Goal: Task Accomplishment & Management: Complete application form

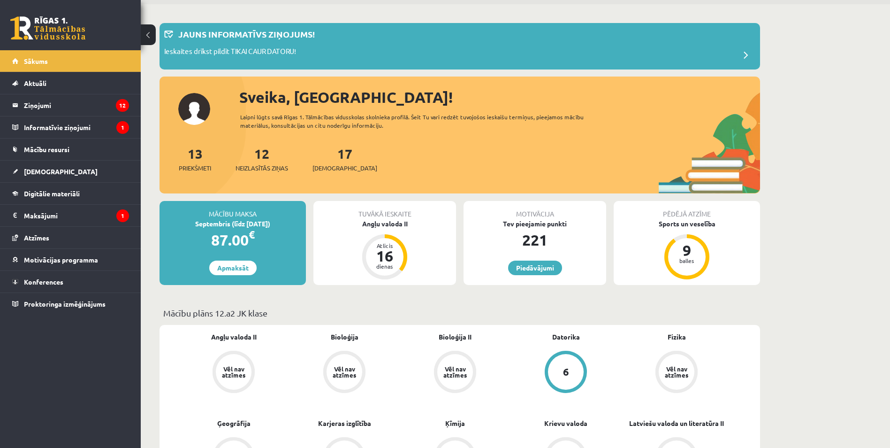
scroll to position [141, 0]
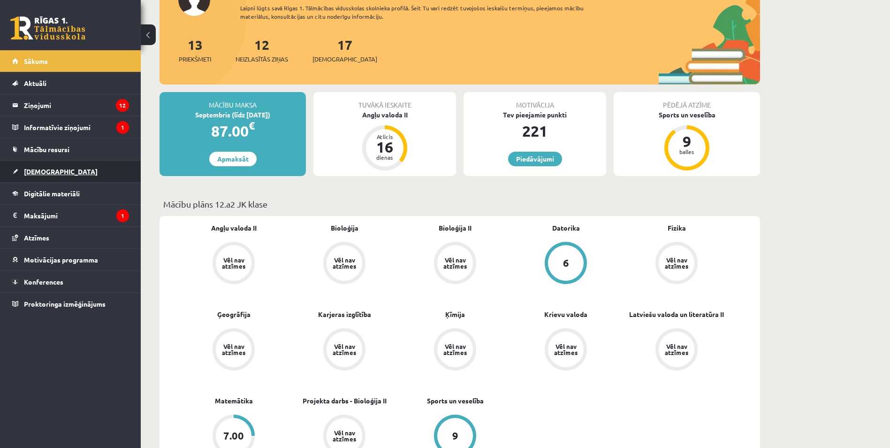
click at [61, 176] on link "[DEMOGRAPHIC_DATA]" at bounding box center [70, 171] width 117 height 22
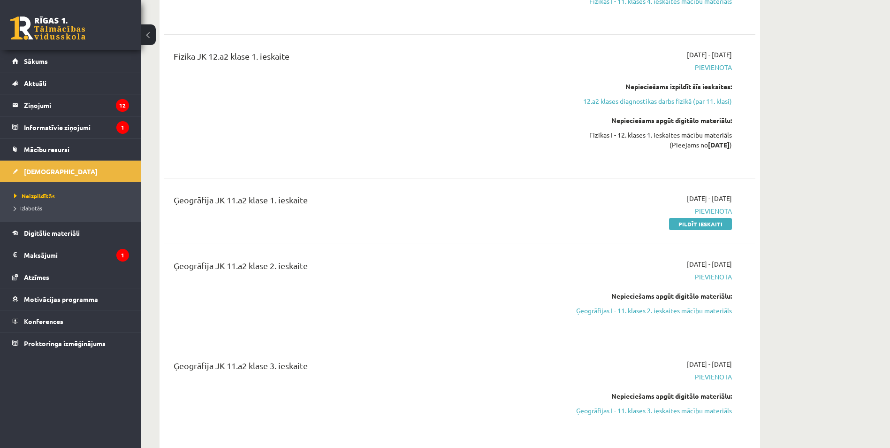
scroll to position [2159, 0]
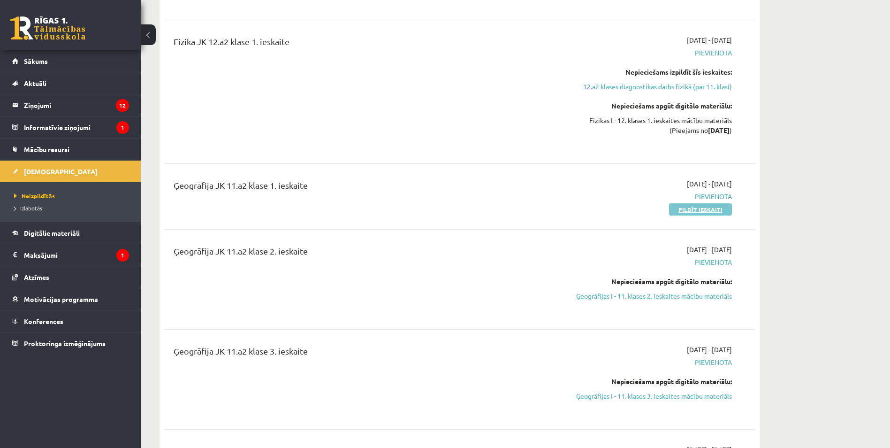
click at [680, 212] on link "Pildīt ieskaiti" at bounding box center [700, 209] width 63 height 12
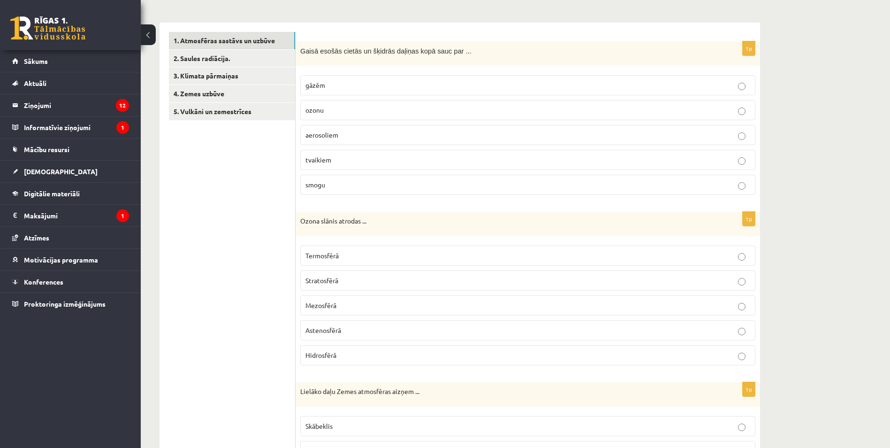
scroll to position [141, 0]
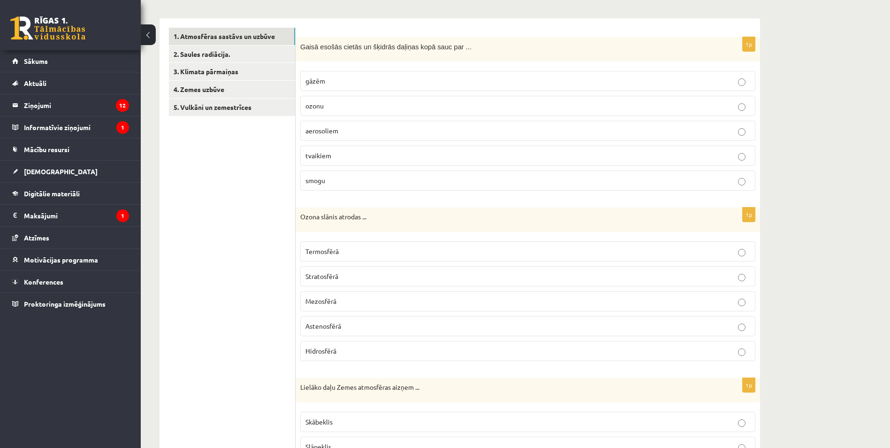
click at [360, 133] on p "aerosoliem" at bounding box center [528, 131] width 445 height 10
click at [345, 280] on p "Stratosfērā" at bounding box center [528, 276] width 445 height 10
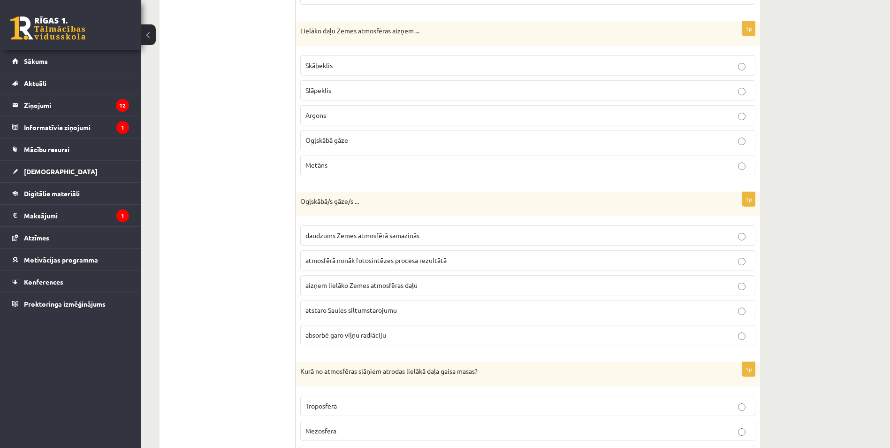
scroll to position [516, 0]
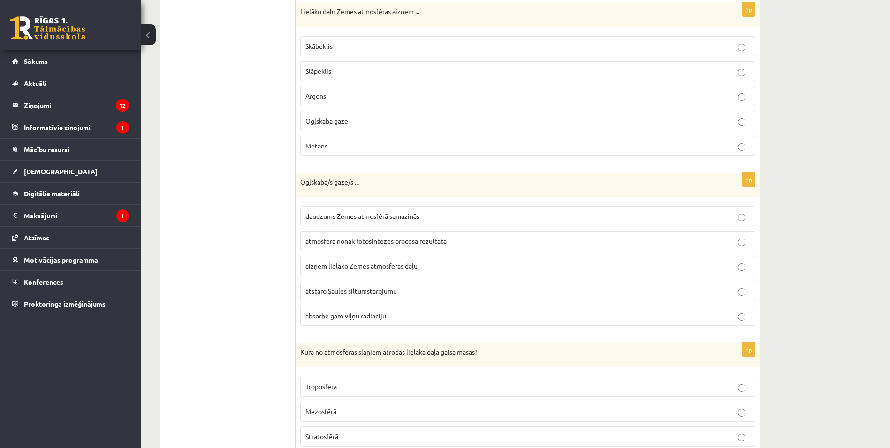
click at [377, 77] on label "Slāpeklis" at bounding box center [527, 71] width 455 height 20
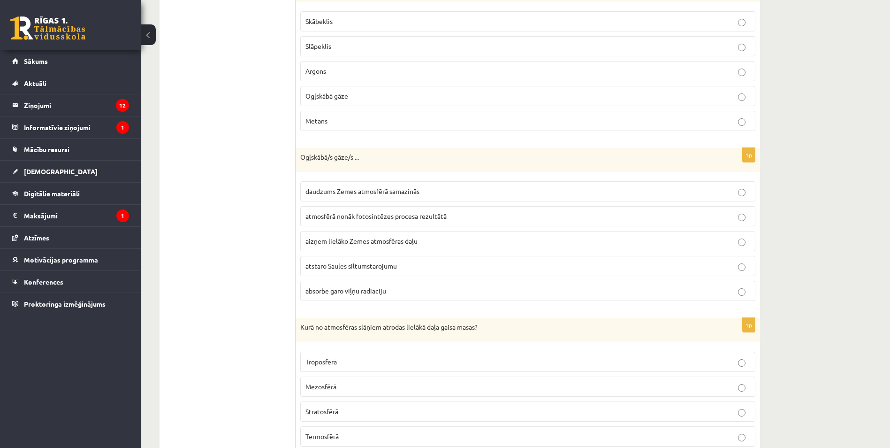
scroll to position [601, 0]
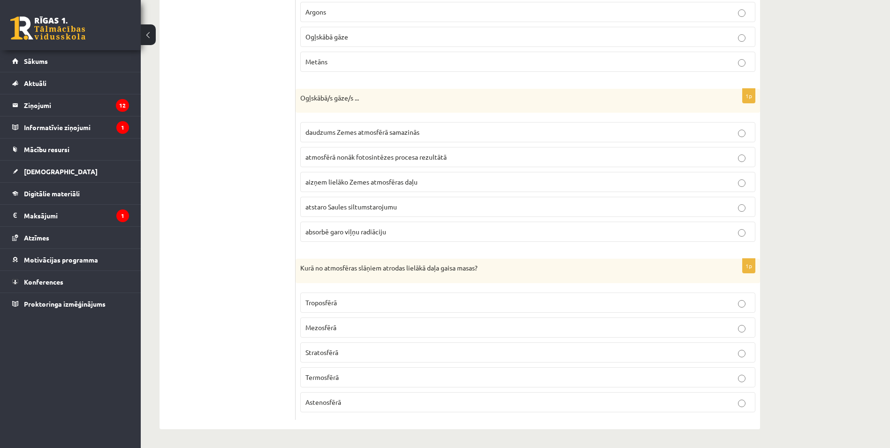
click at [377, 306] on p "Troposfērā" at bounding box center [528, 303] width 445 height 10
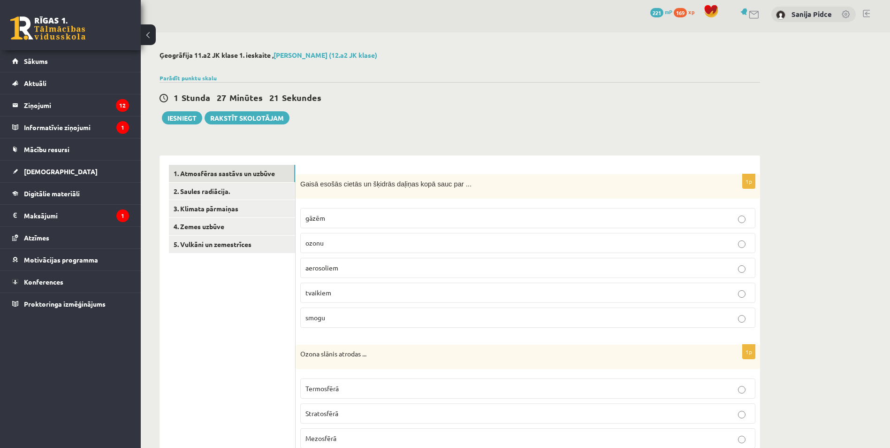
scroll to position [0, 0]
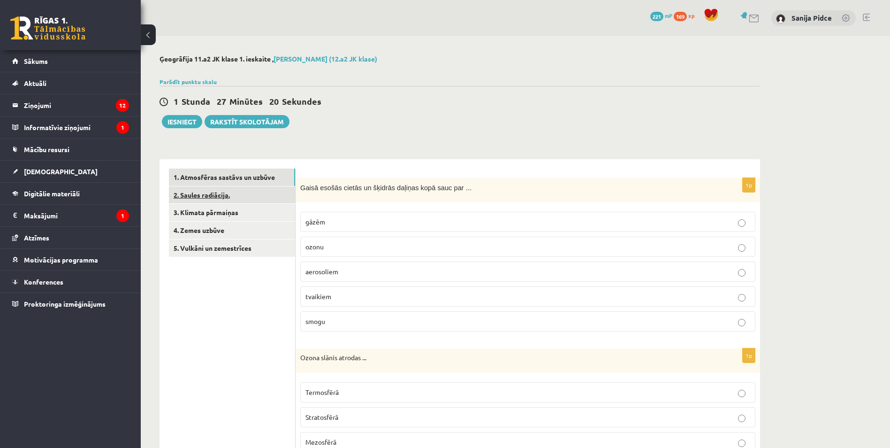
click at [275, 198] on link "2. Saules radiācija." at bounding box center [232, 194] width 126 height 17
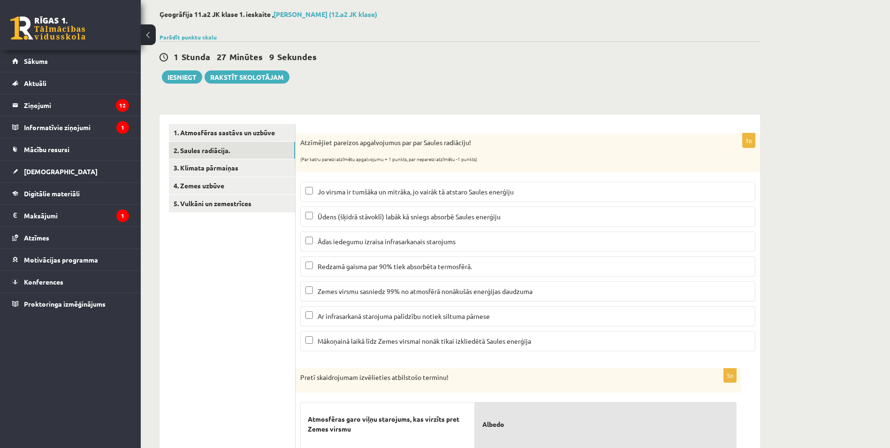
scroll to position [47, 0]
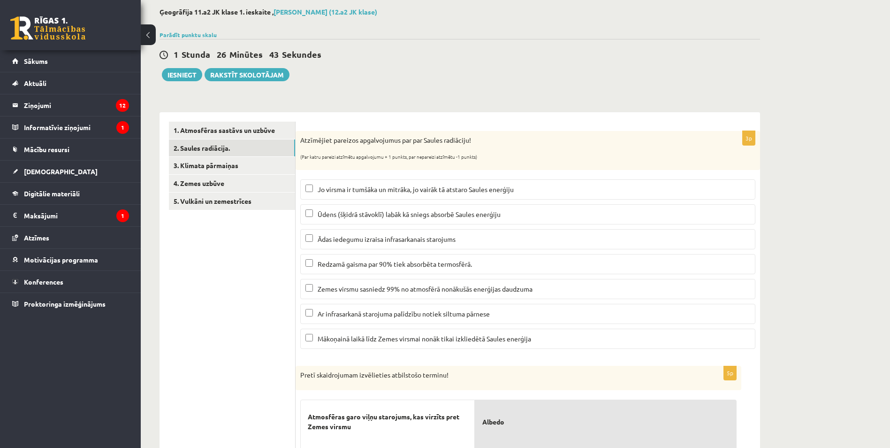
click at [419, 317] on span "Ar infrasarkanā starojuma palīdzību notiek siltuma pārnese" at bounding box center [404, 313] width 172 height 8
click at [407, 221] on label "Ūdens (šķidrā stāvoklī) labāk kā sniegs absorbē Saules enerģiju" at bounding box center [527, 214] width 455 height 20
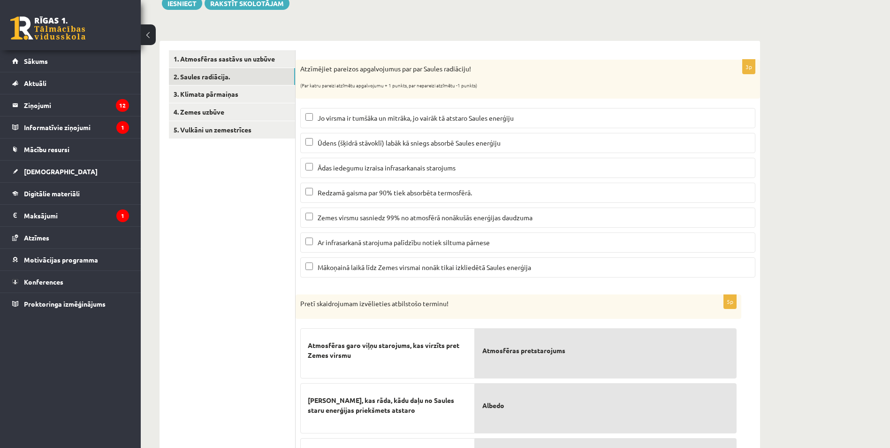
scroll to position [114, 0]
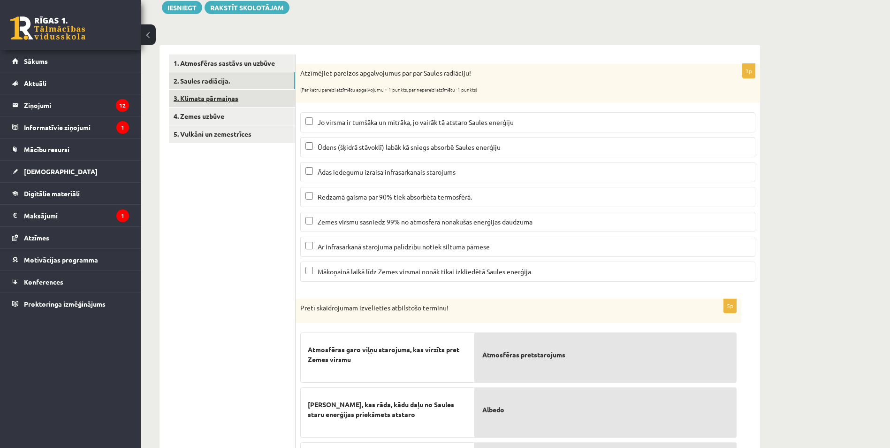
click at [213, 102] on link "3. Klimata pārmaiņas" at bounding box center [232, 98] width 126 height 17
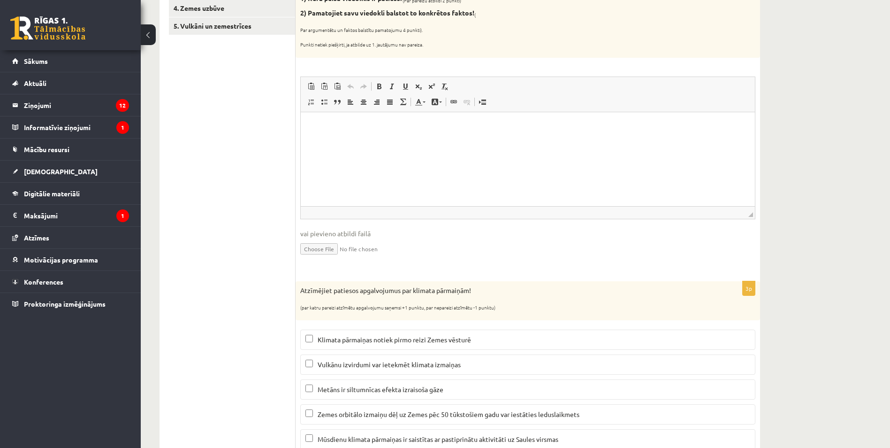
scroll to position [285, 0]
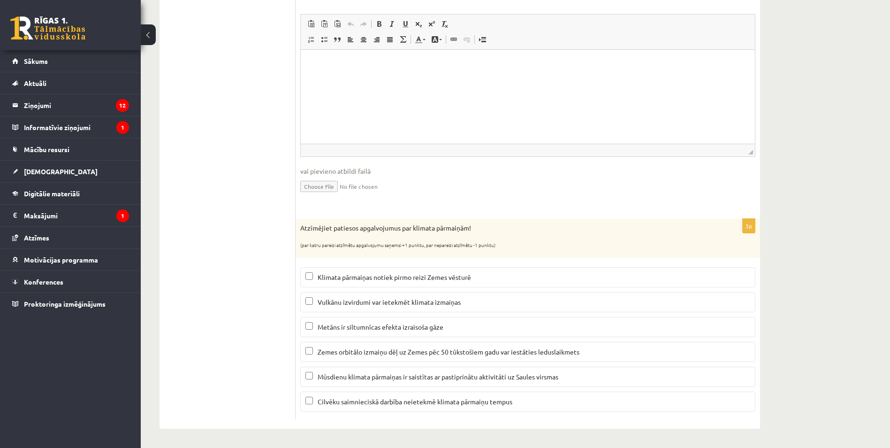
click at [417, 302] on span "Vulkānu izvirdumi var ietekmēt klimata izmaiņas" at bounding box center [389, 302] width 143 height 8
click at [387, 331] on p "Metāns ir siltumnīcas efekta izraisoša gāze" at bounding box center [528, 327] width 445 height 10
click at [400, 355] on span "Zemes orbitālo izmaiņu dēļ uz Zemes pēc 50 tūkstošiem gadu var iestāties ledusl…" at bounding box center [449, 351] width 262 height 8
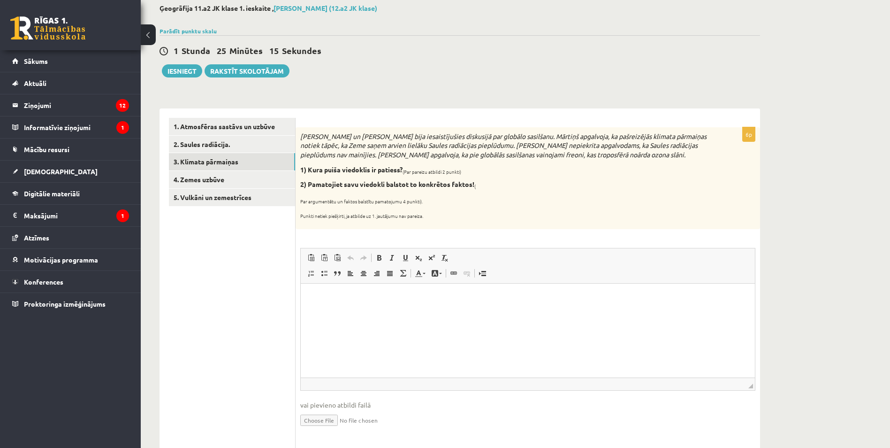
scroll to position [50, 0]
click at [259, 182] on link "4. Zemes uzbūve" at bounding box center [232, 179] width 126 height 17
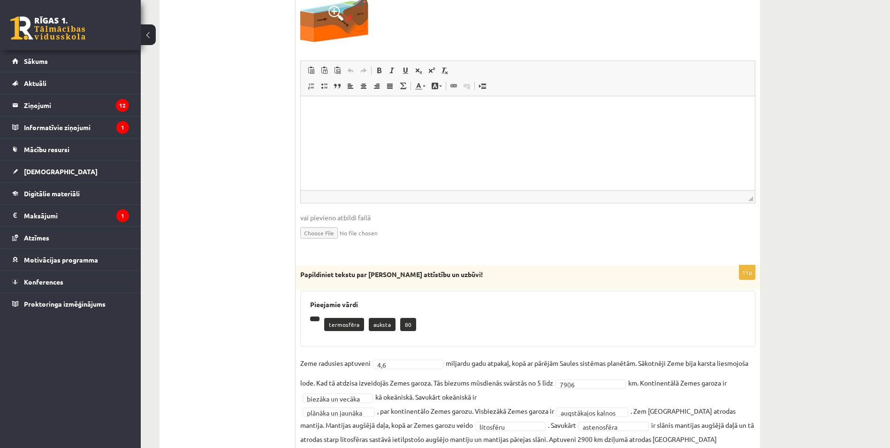
scroll to position [140, 0]
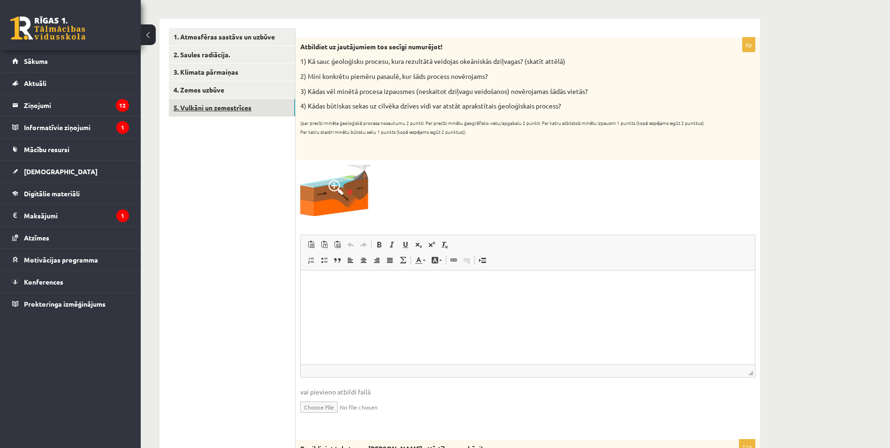
click at [212, 107] on link "5. Vulkāni un zemestrīces" at bounding box center [232, 107] width 126 height 17
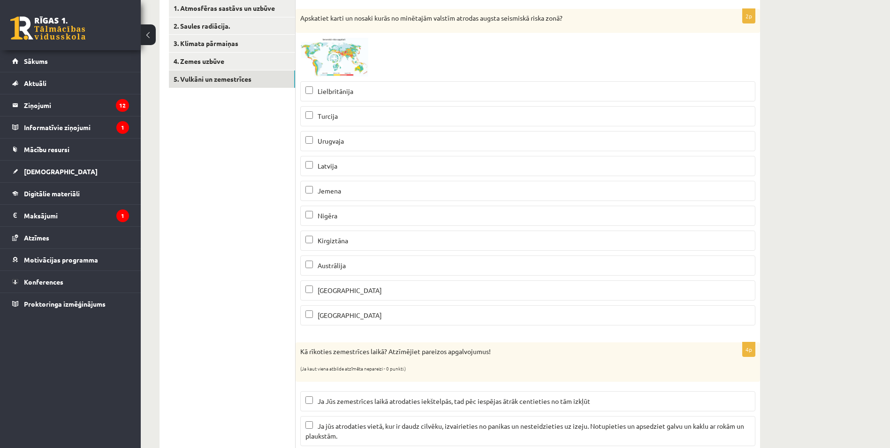
scroll to position [128, 0]
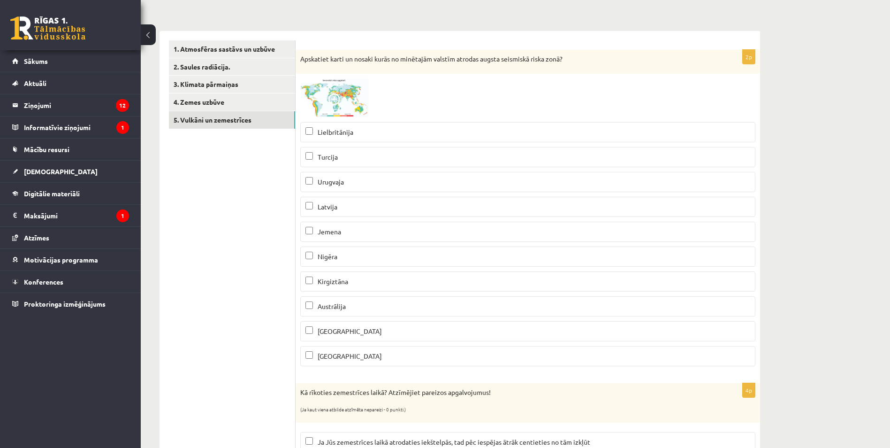
click at [356, 163] on label "Turcija" at bounding box center [527, 157] width 455 height 20
click at [379, 231] on p "Jemena" at bounding box center [528, 232] width 445 height 10
click at [404, 287] on label "Kirgiztāna" at bounding box center [527, 281] width 455 height 20
click at [387, 357] on p "Peru" at bounding box center [528, 356] width 445 height 10
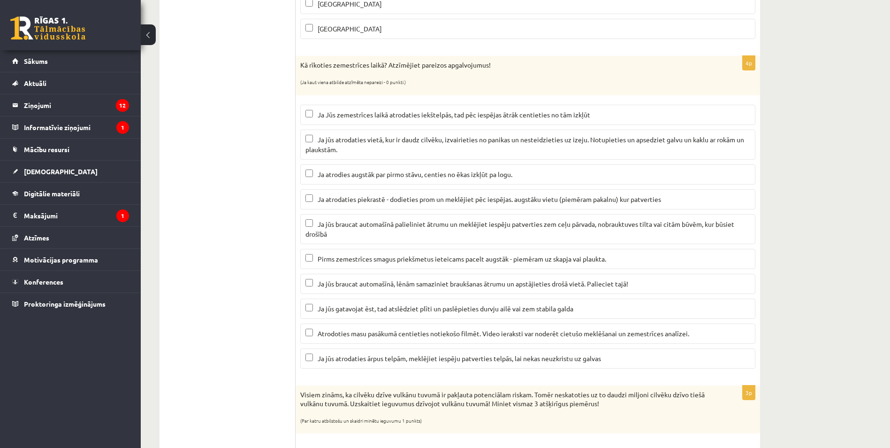
scroll to position [457, 0]
click at [479, 139] on span "Ja jūs atrodaties vietā, kur ir daudz cilvēku, izvairieties no panikas un neste…" at bounding box center [525, 143] width 439 height 18
click at [394, 204] on label "Ja atrodaties piekrastē - dodieties prom un meklējiet pēc iespējas. augstāku vi…" at bounding box center [527, 198] width 455 height 20
click at [368, 283] on span "Ja jūs braucat automašīnā, lēnām samaziniet braukšanas ātrumu un apstājieties d…" at bounding box center [473, 282] width 311 height 8
click at [417, 312] on p "Ja jūs gatavojat ēst, tad atslēdziet plīti un paslēpieties durvju ailē vai zem …" at bounding box center [528, 307] width 445 height 10
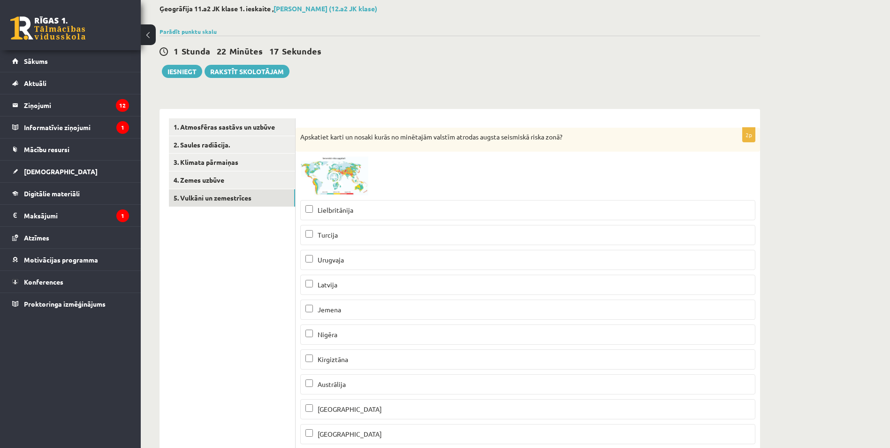
scroll to position [34, 0]
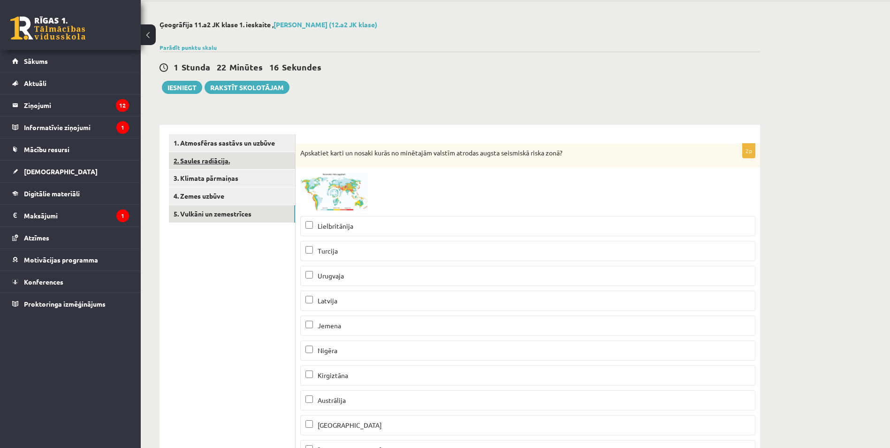
click at [253, 164] on link "2. Saules radiācija." at bounding box center [232, 160] width 126 height 17
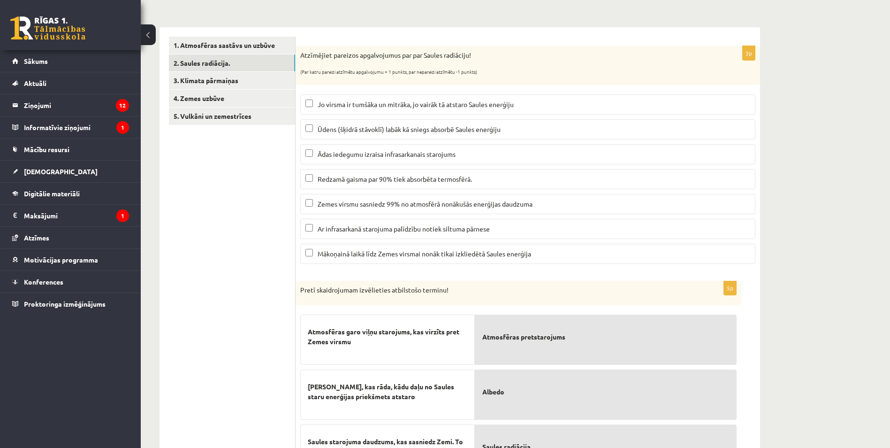
scroll to position [115, 0]
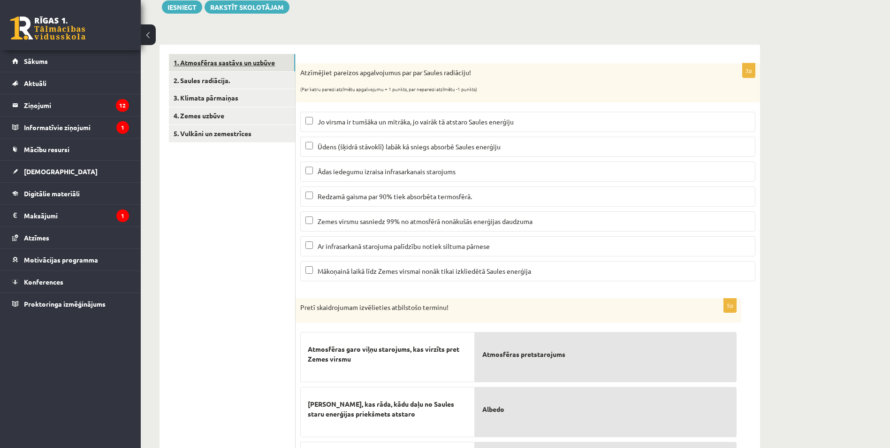
click at [220, 63] on link "1. Atmosfēras sastāvs un uzbūve" at bounding box center [232, 62] width 126 height 17
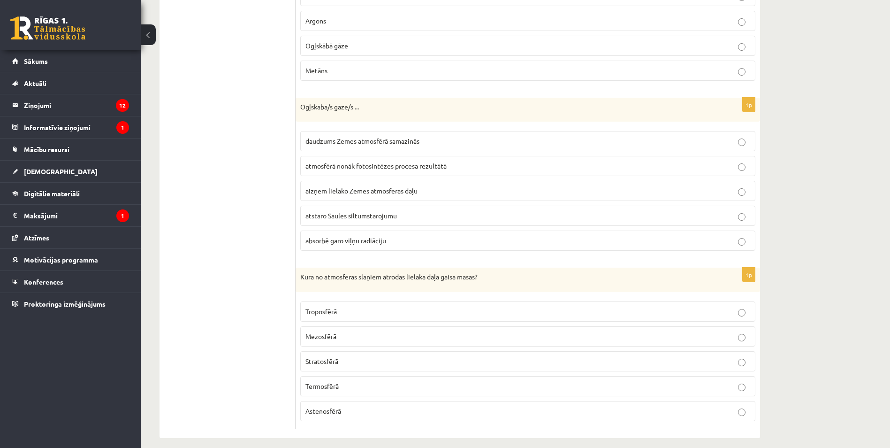
scroll to position [601, 0]
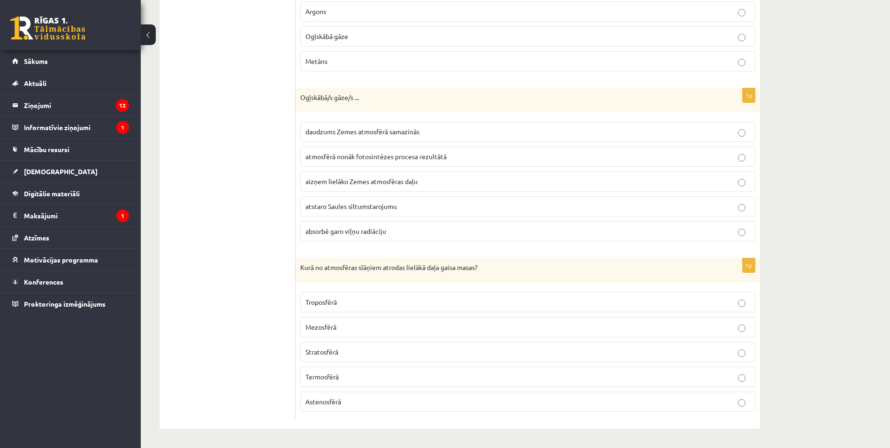
drag, startPoint x: 411, startPoint y: 134, endPoint x: 430, endPoint y: 185, distance: 54.9
click at [411, 133] on span "daudzums Zemes atmosfērā samazinās" at bounding box center [363, 131] width 114 height 8
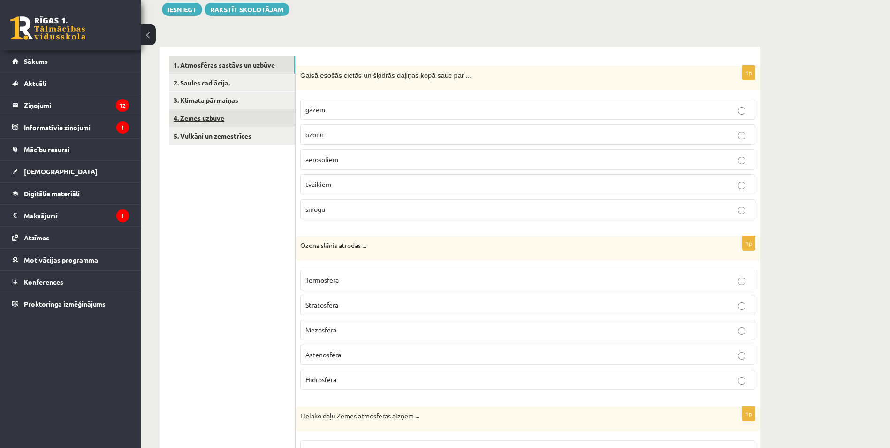
scroll to position [0, 0]
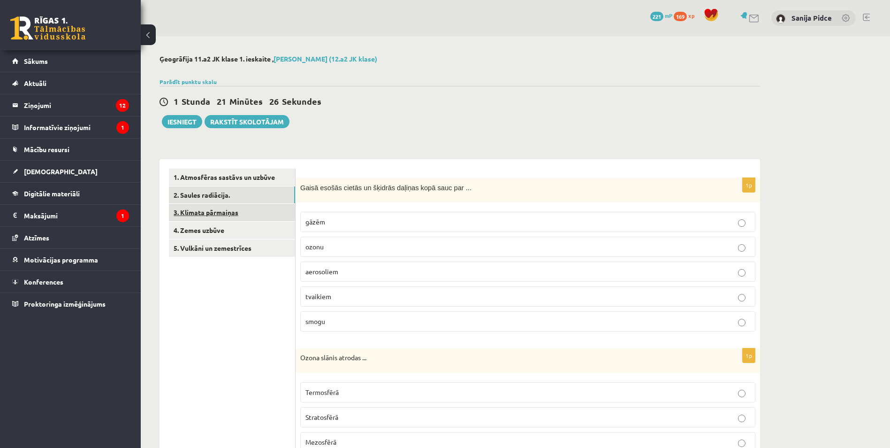
drag, startPoint x: 213, startPoint y: 195, endPoint x: 232, endPoint y: 214, distance: 27.2
click at [212, 195] on link "2. Saules radiācija." at bounding box center [232, 194] width 126 height 17
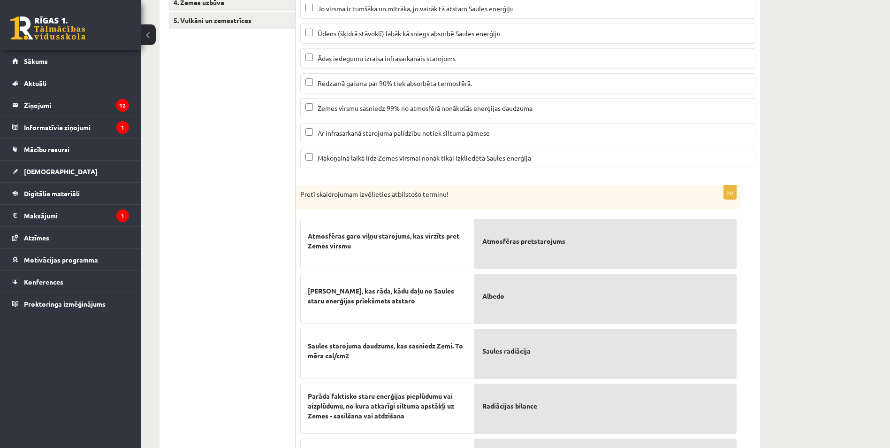
scroll to position [115, 0]
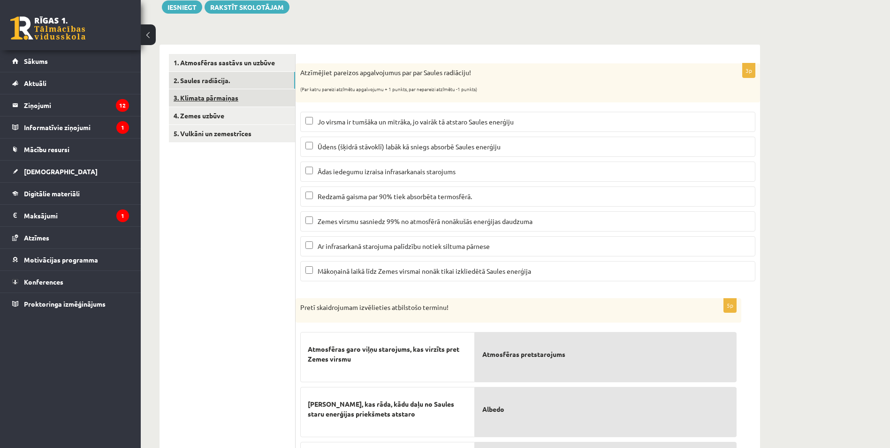
click at [223, 95] on link "3. Klimata pārmaiņas" at bounding box center [232, 97] width 126 height 17
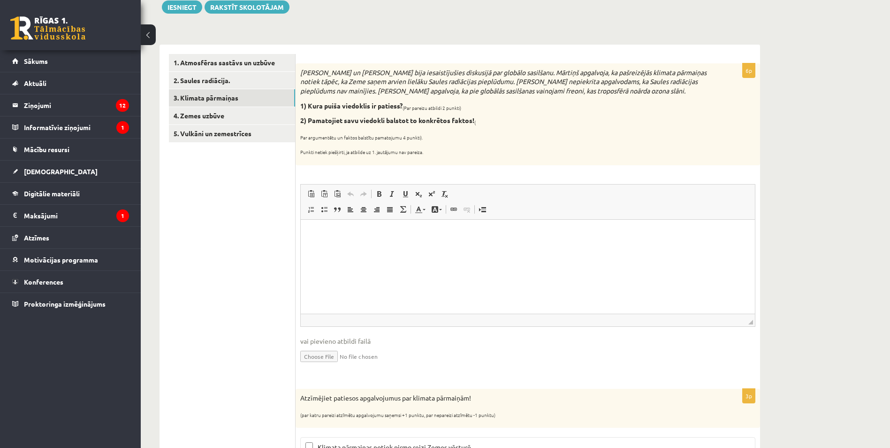
scroll to position [0, 0]
click at [223, 115] on link "4. Zemes uzbūve" at bounding box center [232, 115] width 126 height 17
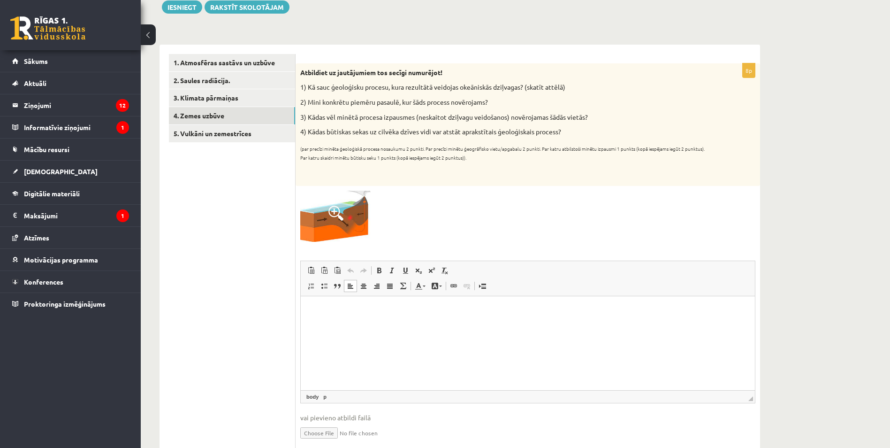
click at [436, 309] on p "Editor, wiswyg-editor-user-answer-47024885420880" at bounding box center [528, 310] width 436 height 10
click at [378, 352] on html "**********" at bounding box center [528, 326] width 454 height 60
click at [374, 352] on html "**********" at bounding box center [528, 326] width 454 height 60
click at [318, 360] on p "**********" at bounding box center [528, 357] width 436 height 10
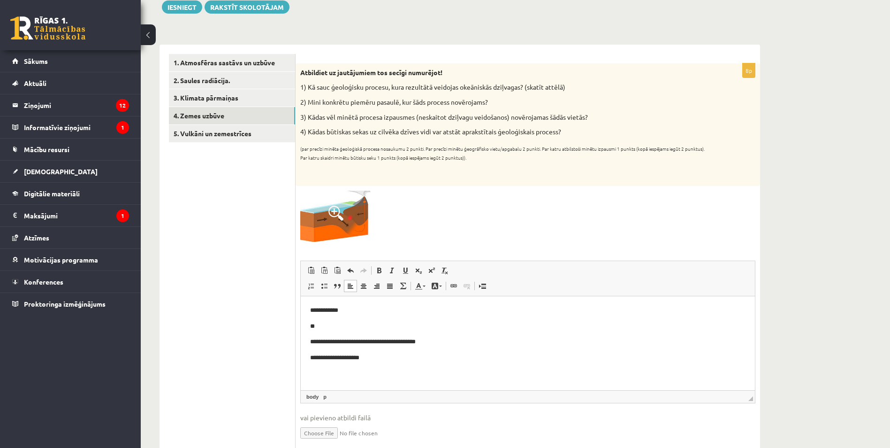
click at [321, 360] on p "**********" at bounding box center [528, 357] width 436 height 10
click at [319, 360] on p "**********" at bounding box center [528, 357] width 436 height 10
click at [374, 363] on html "**********" at bounding box center [528, 334] width 454 height 76
click at [358, 322] on p "**" at bounding box center [528, 326] width 436 height 10
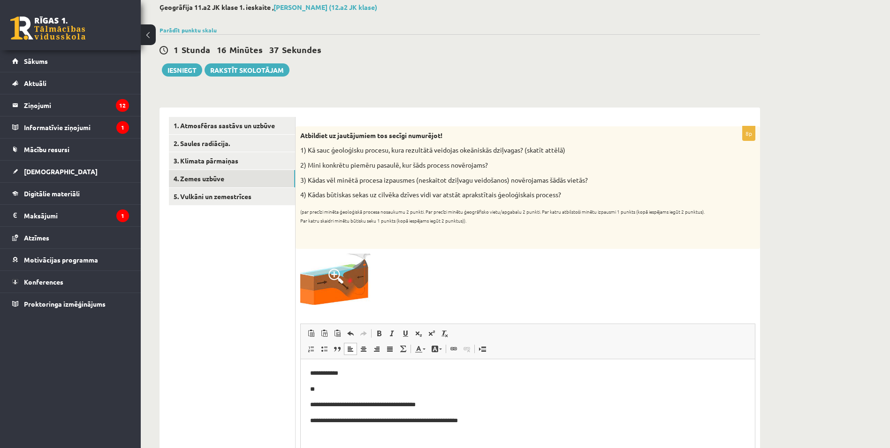
scroll to position [46, 0]
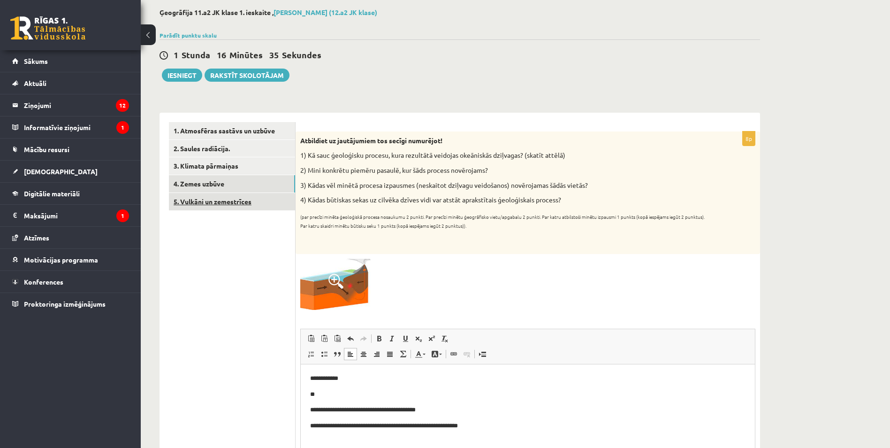
click at [234, 200] on link "5. Vulkāni un zemestrīces" at bounding box center [232, 201] width 126 height 17
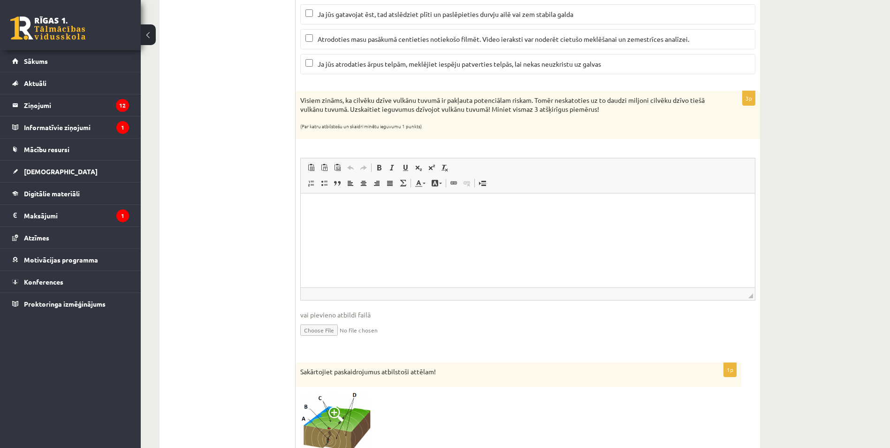
scroll to position [738, 0]
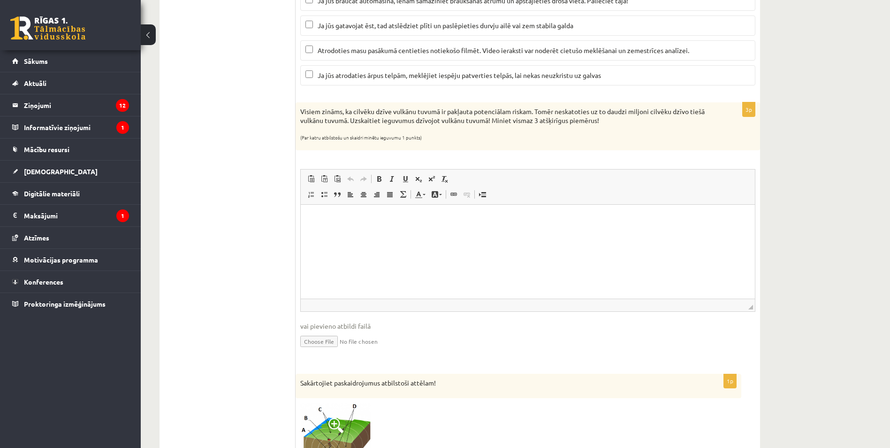
click at [642, 233] on html at bounding box center [528, 219] width 454 height 29
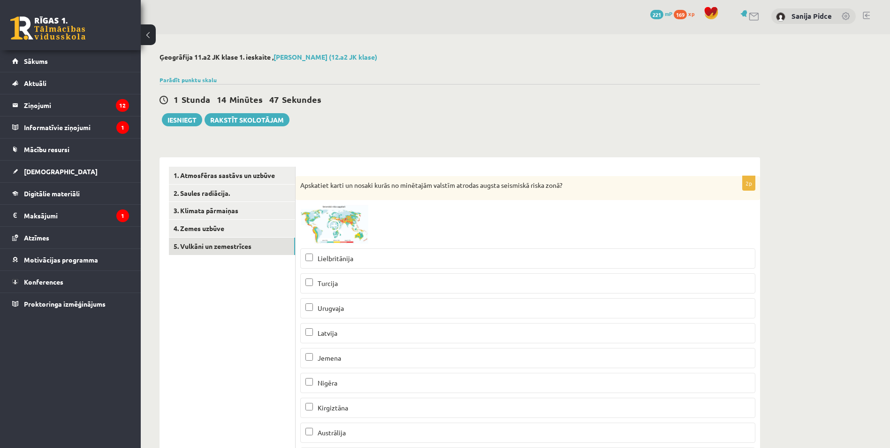
scroll to position [0, 0]
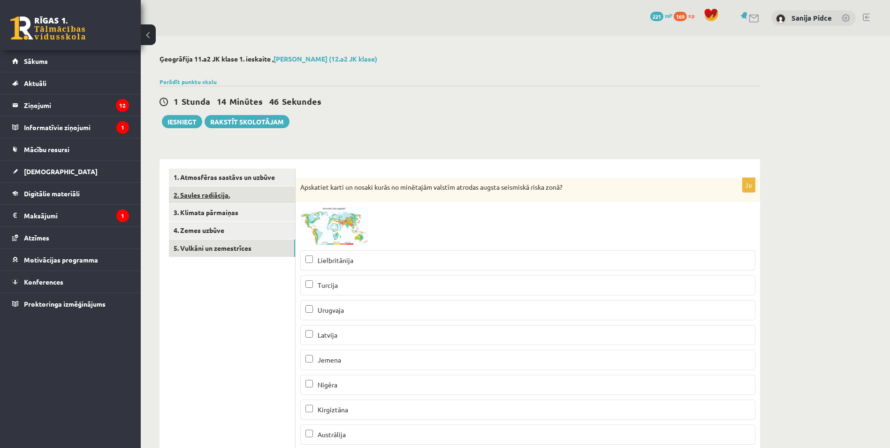
click at [240, 200] on link "2. Saules radiācija." at bounding box center [232, 194] width 126 height 17
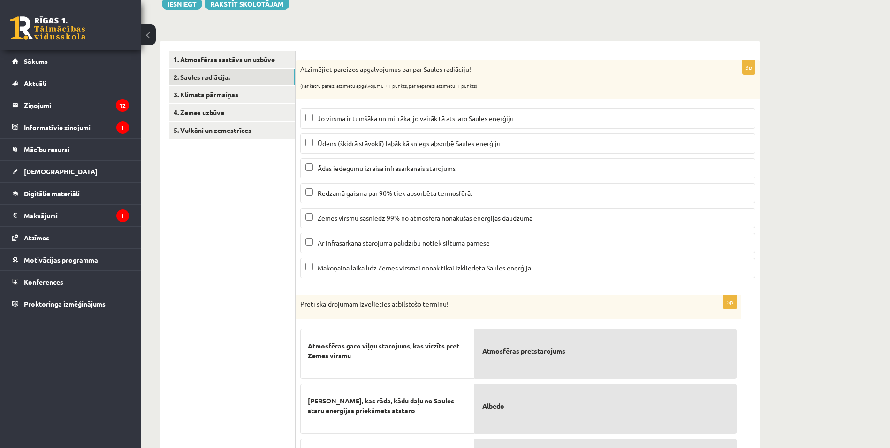
scroll to position [115, 0]
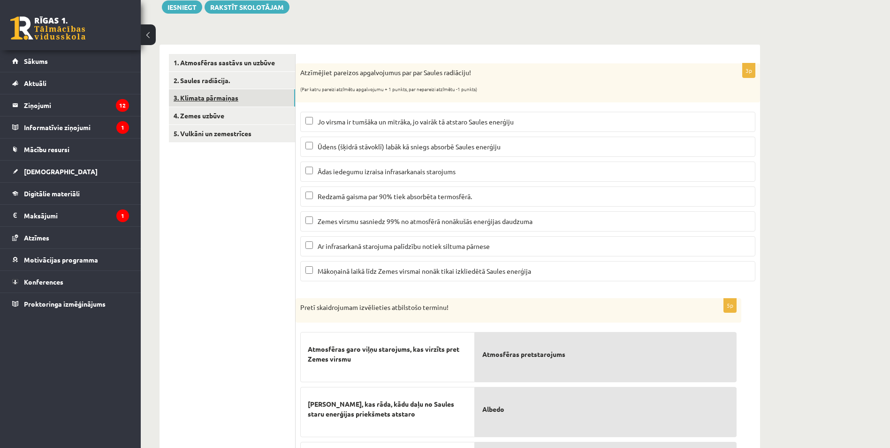
click at [232, 96] on link "3. Klimata pārmaiņas" at bounding box center [232, 97] width 126 height 17
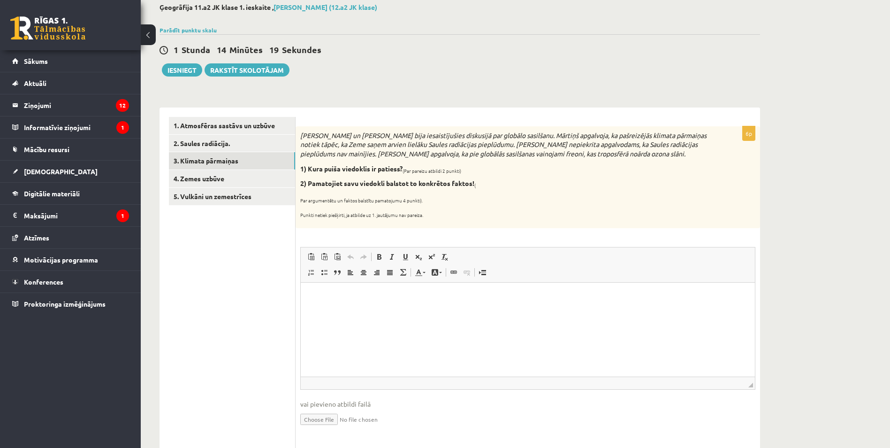
scroll to position [50, 0]
click at [338, 304] on html at bounding box center [528, 297] width 454 height 29
click at [338, 304] on html "***" at bounding box center [528, 297] width 454 height 29
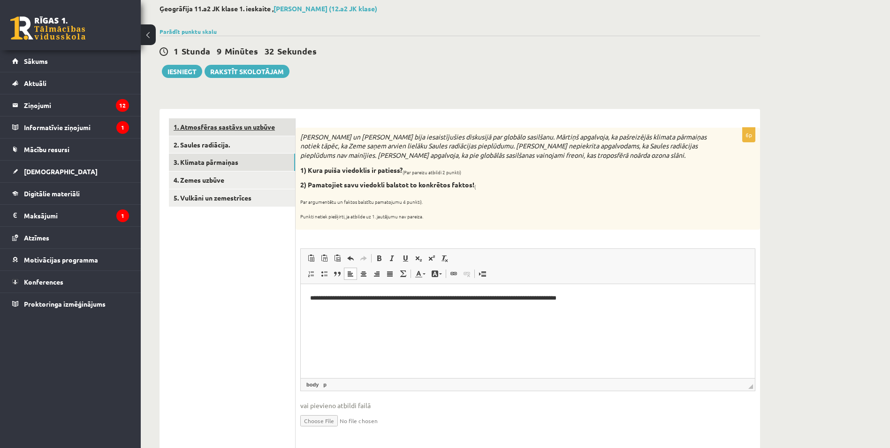
click at [220, 126] on link "1. Atmosfēras sastāvs un uzbūve" at bounding box center [232, 126] width 126 height 17
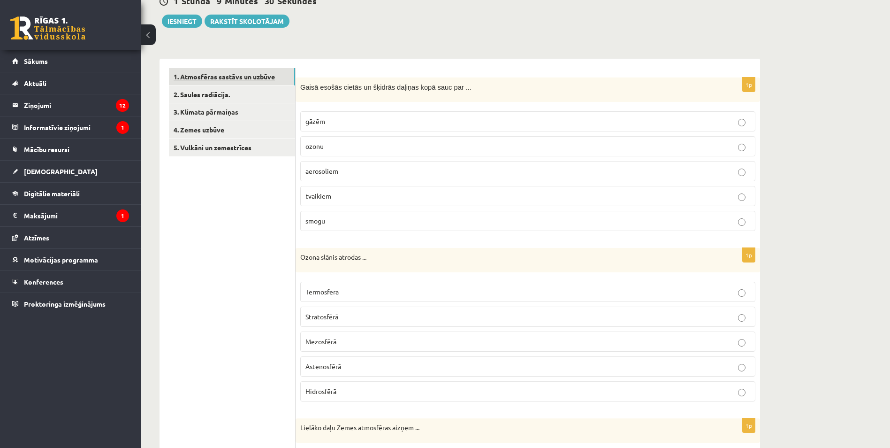
scroll to position [0, 0]
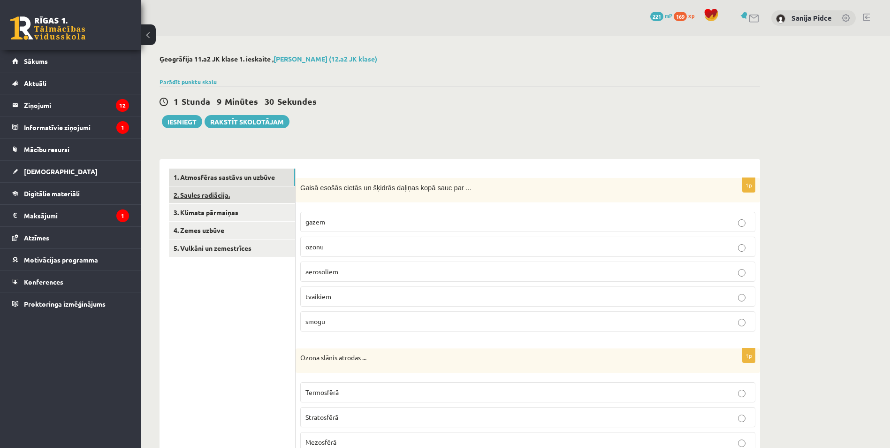
click at [222, 190] on link "2. Saules radiācija." at bounding box center [232, 194] width 126 height 17
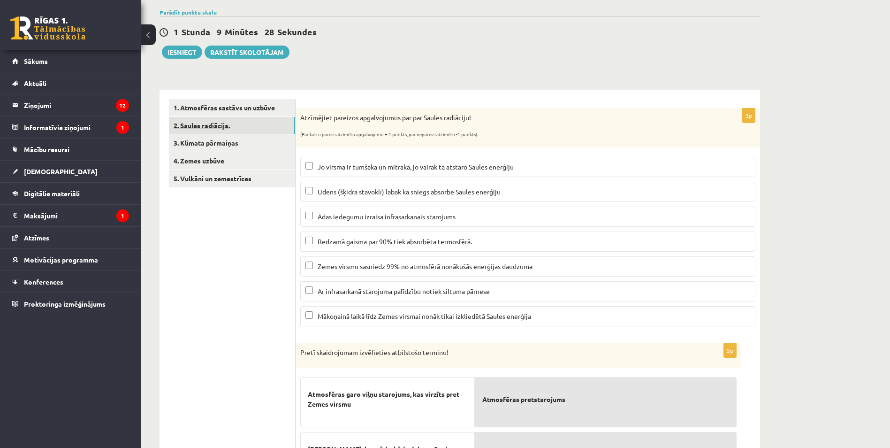
scroll to position [68, 0]
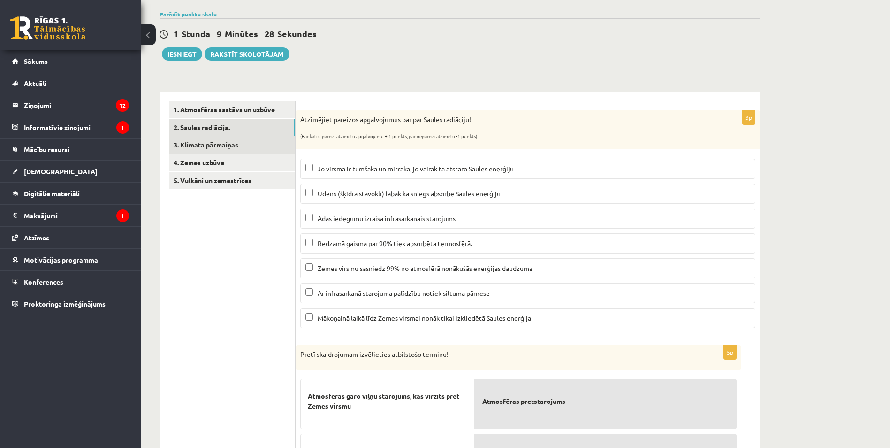
click at [222, 141] on link "3. Klimata pārmaiņas" at bounding box center [232, 144] width 126 height 17
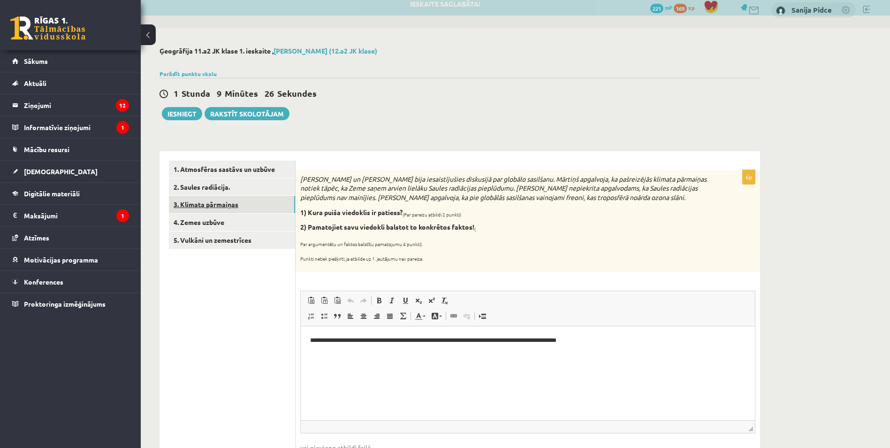
scroll to position [4, 0]
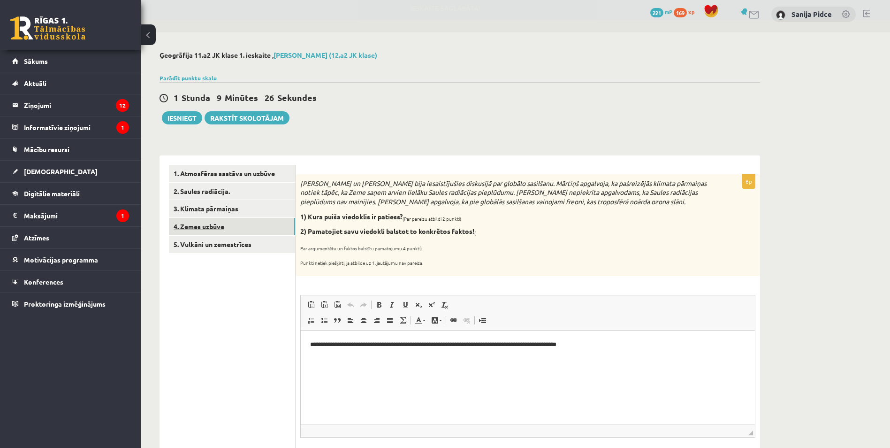
click at [213, 219] on link "4. Zemes uzbūve" at bounding box center [232, 226] width 126 height 17
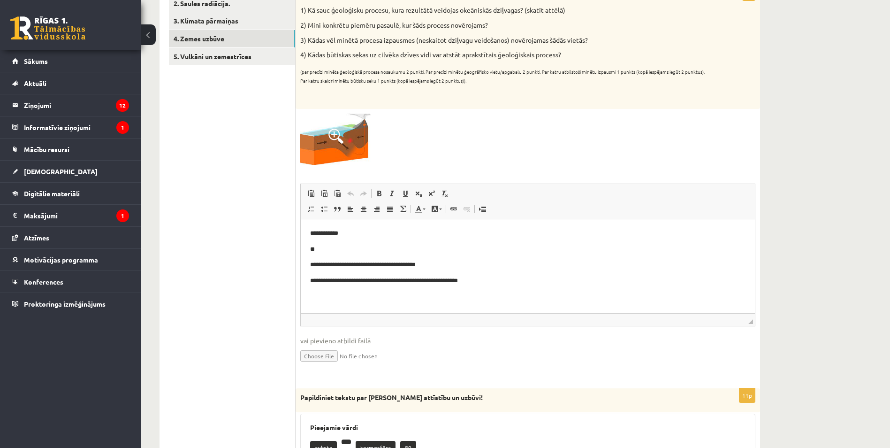
scroll to position [187, 0]
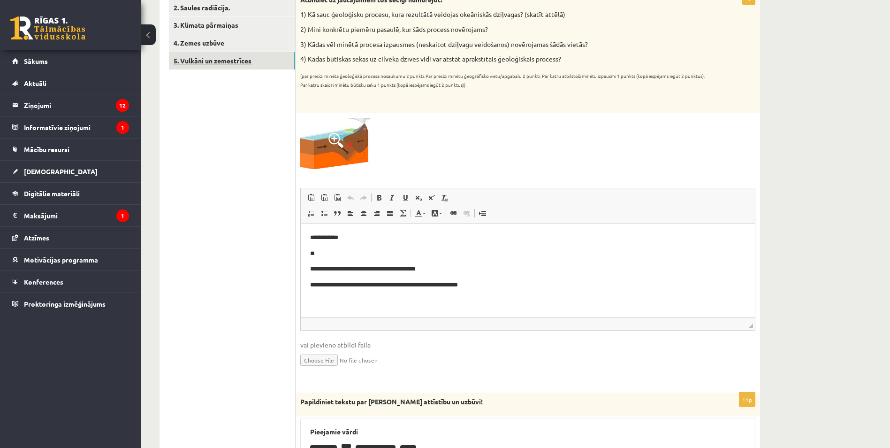
click at [215, 59] on link "5. Vulkāni un zemestrīces" at bounding box center [232, 60] width 126 height 17
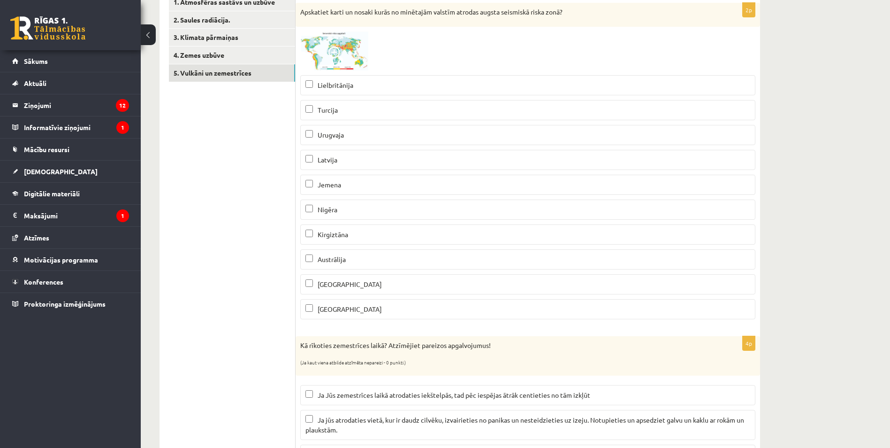
scroll to position [0, 0]
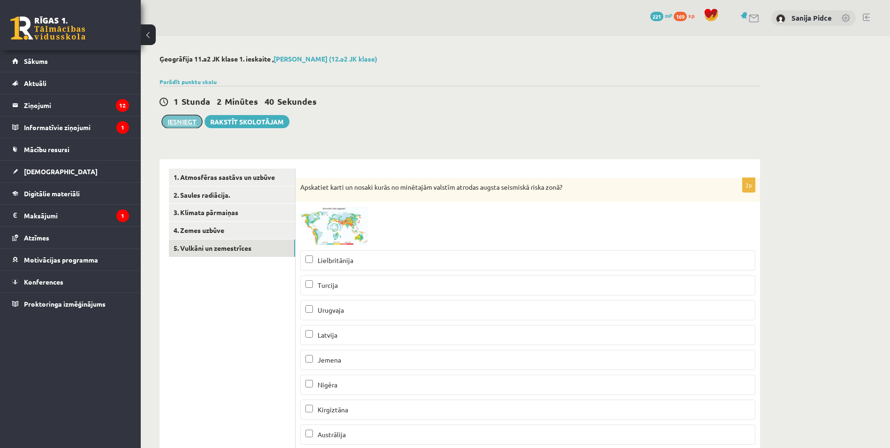
click at [172, 122] on button "Iesniegt" at bounding box center [182, 121] width 40 height 13
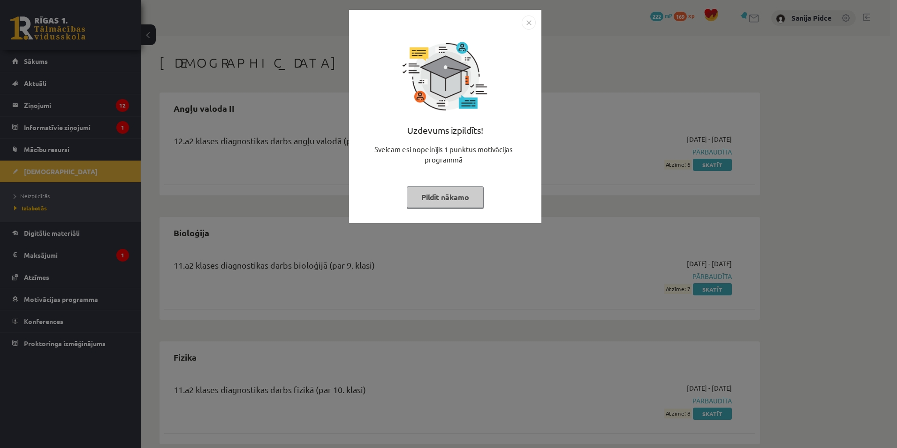
click at [531, 28] on img "Close" at bounding box center [529, 22] width 14 height 14
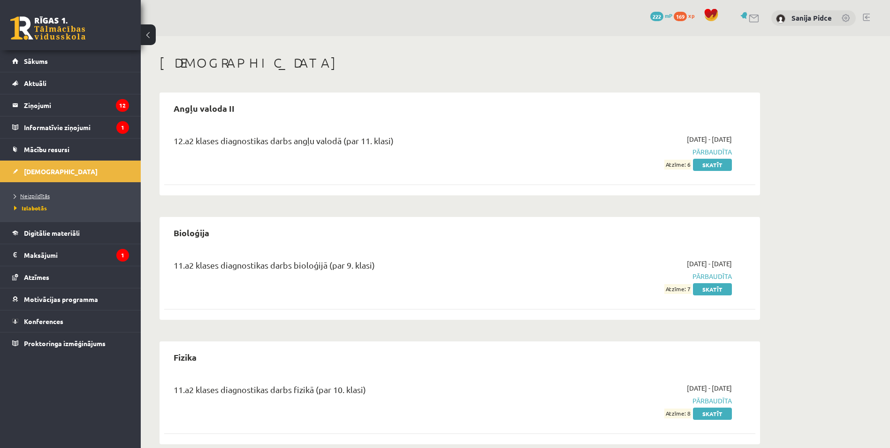
click at [42, 198] on span "Neizpildītās" at bounding box center [32, 196] width 36 height 8
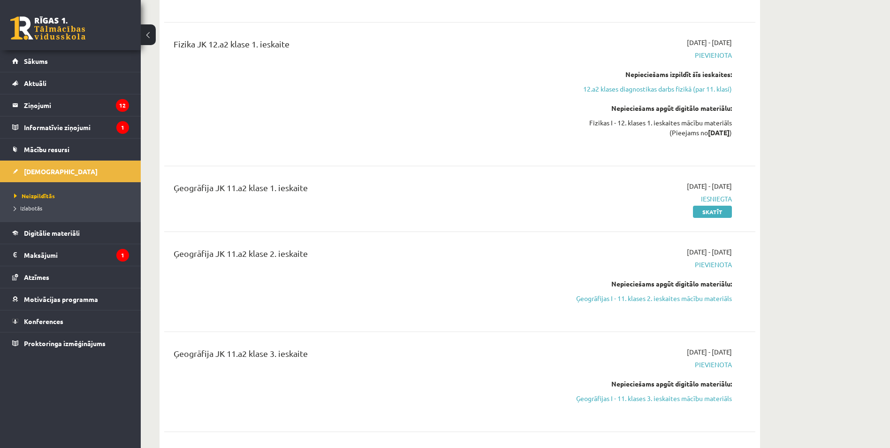
scroll to position [2159, 0]
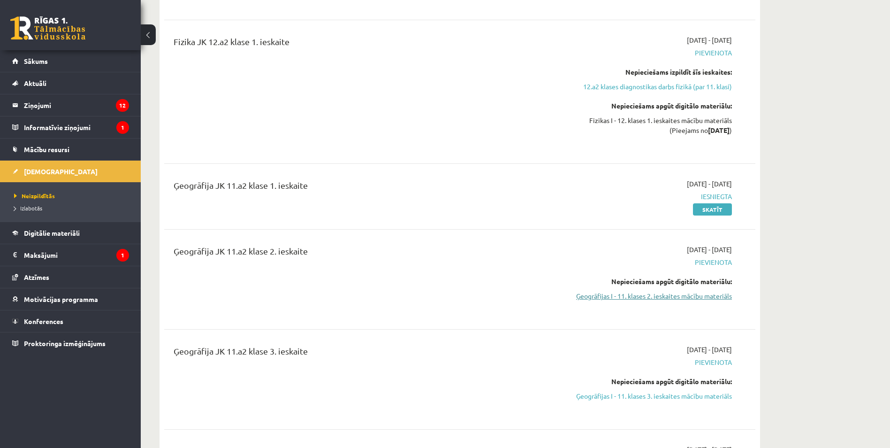
click at [656, 291] on link "Ģeogrāfijas I - 11. klases 2. ieskaites mācību materiāls" at bounding box center [643, 296] width 177 height 10
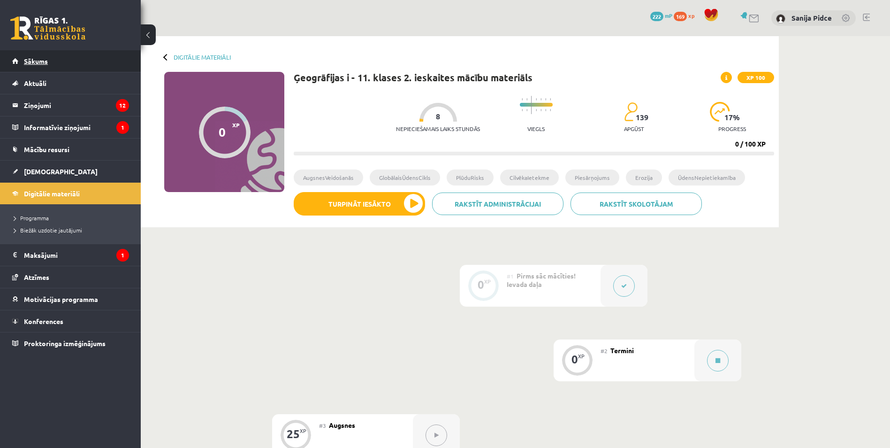
click at [99, 60] on link "Sākums" at bounding box center [70, 61] width 117 height 22
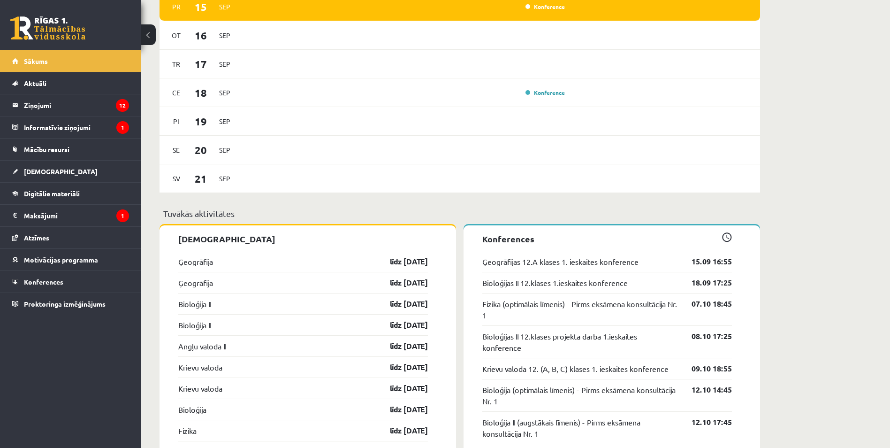
scroll to position [704, 0]
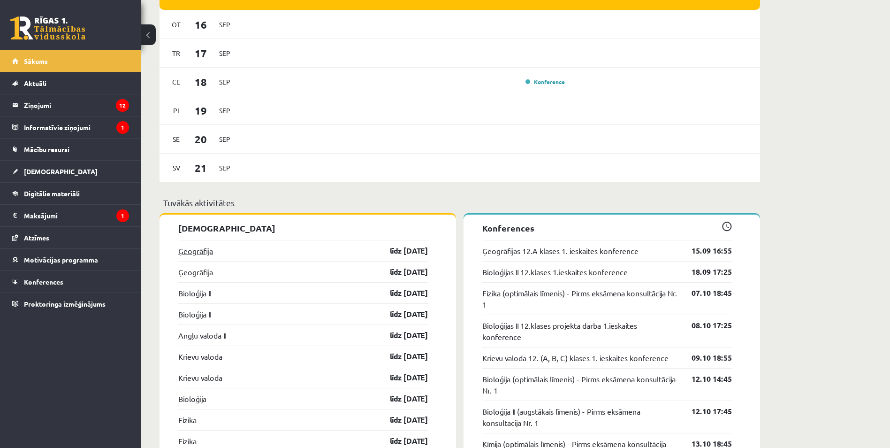
click at [210, 255] on link "Ģeogrāfija" at bounding box center [195, 250] width 35 height 11
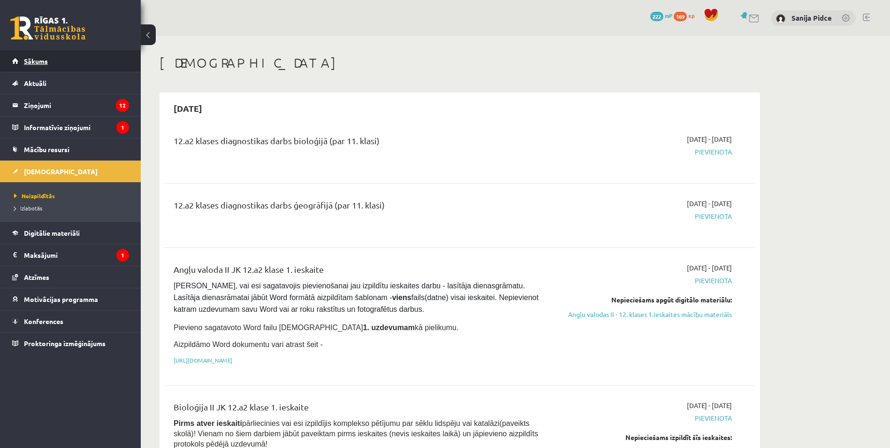
click at [72, 61] on link "Sākums" at bounding box center [70, 61] width 117 height 22
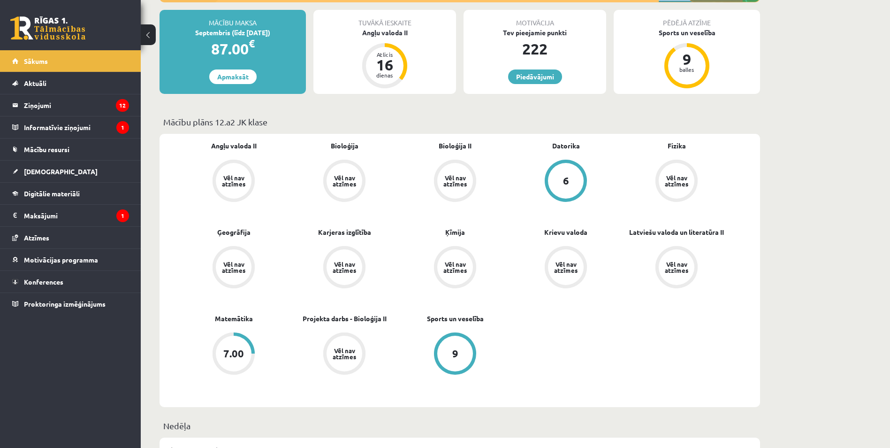
scroll to position [235, 0]
